Goal: Check status: Check status

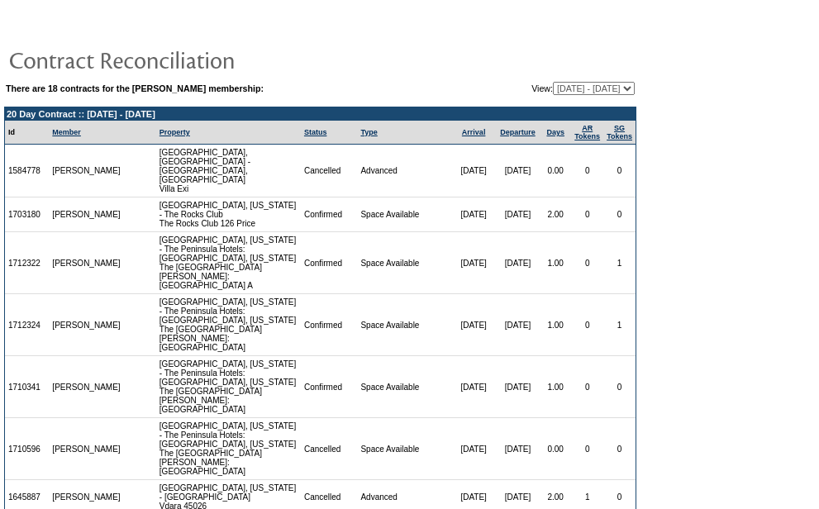
click at [575, 93] on select "08/02/11 - 09/30/12 10/01/12 - 09/30/13 10/01/13 - 09/30/14 10/01/14 - 09/30/15…" at bounding box center [594, 88] width 82 height 13
select select "117632"
click at [553, 83] on select "08/02/11 - 09/30/12 10/01/12 - 09/30/13 10/01/13 - 09/30/14 10/01/14 - 09/30/15…" at bounding box center [594, 88] width 82 height 13
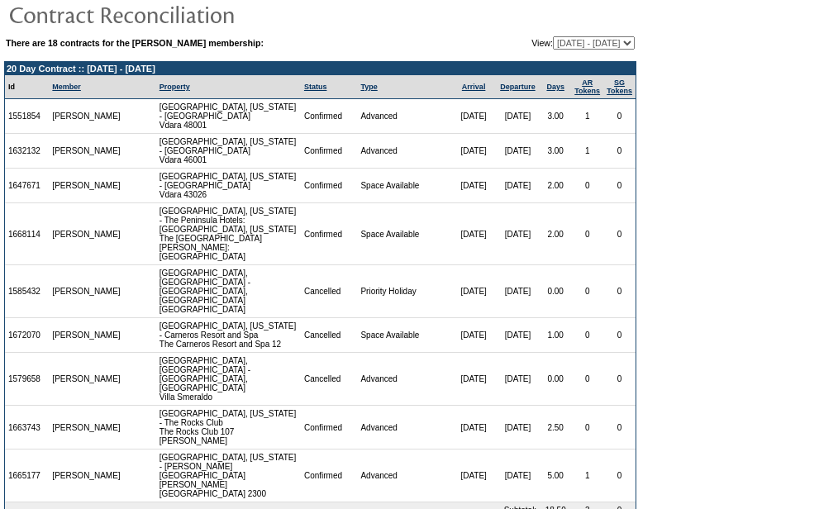
scroll to position [70, 0]
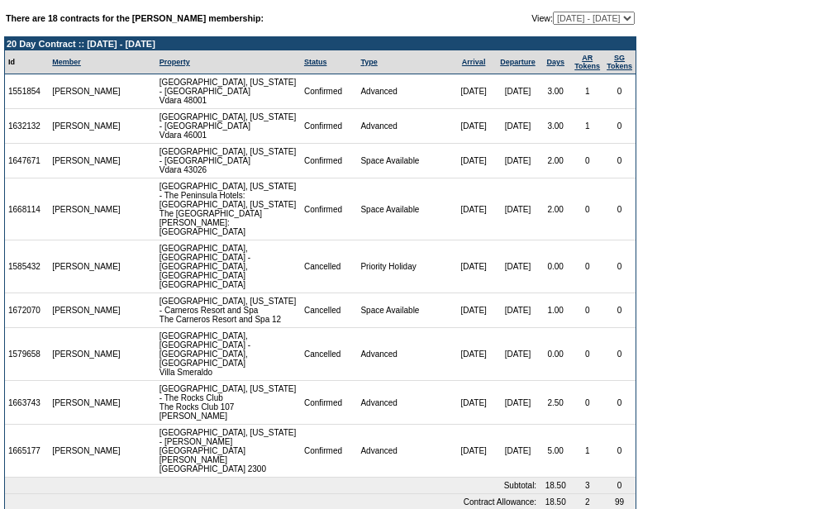
click at [596, 22] on select "08/02/11 - 09/30/12 10/01/12 - 09/30/13 10/01/13 - 09/30/14 10/01/14 - 09/30/15…" at bounding box center [594, 18] width 82 height 13
select select "122483"
click at [553, 12] on select "08/02/11 - 09/30/12 10/01/12 - 09/30/13 10/01/13 - 09/30/14 10/01/14 - 09/30/15…" at bounding box center [594, 18] width 82 height 13
